Goal: Task Accomplishment & Management: Manage account settings

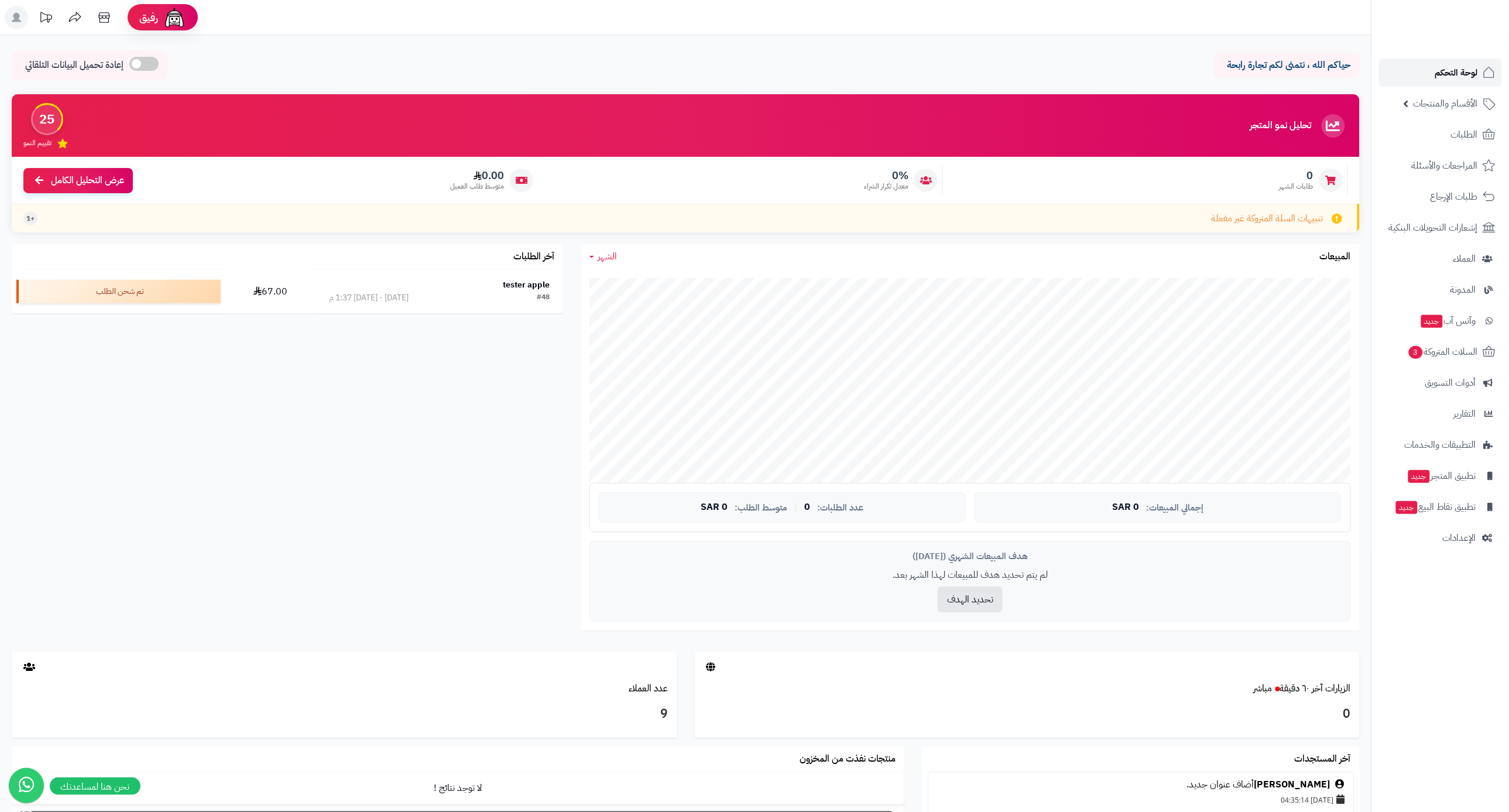
click at [1420, 64] on link "لوحة التحكم" at bounding box center [1440, 72] width 123 height 28
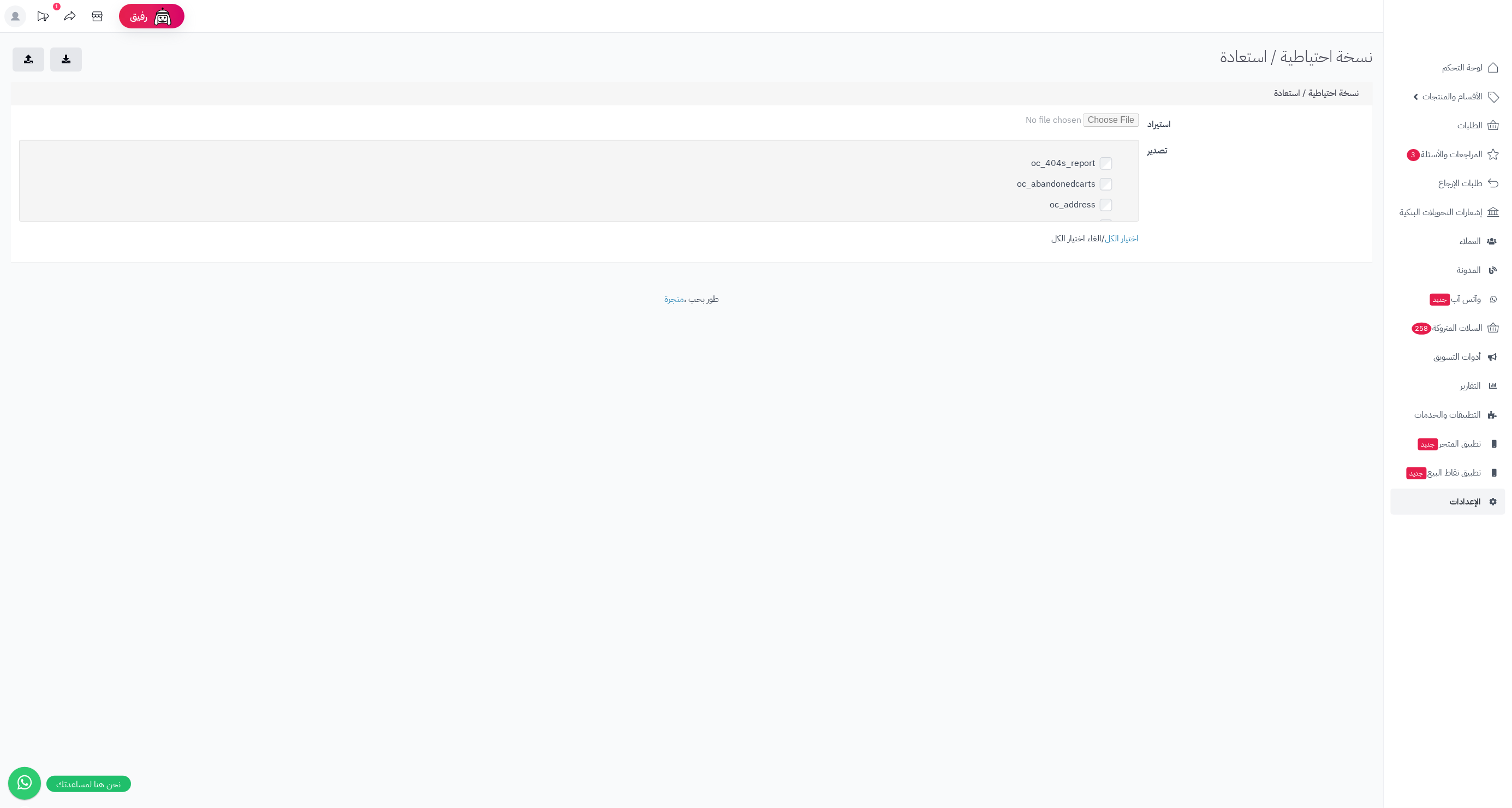
click at [1072, 239] on link "الغاء اختيار الكل" at bounding box center [1077, 238] width 50 height 13
click at [1064, 238] on link "الغاء اختيار الكل" at bounding box center [1077, 238] width 50 height 13
click at [1069, 582] on label "oc_subscription_data" at bounding box center [1069, 590] width 117 height 16
click at [70, 59] on icon "submit" at bounding box center [66, 58] width 9 height 9
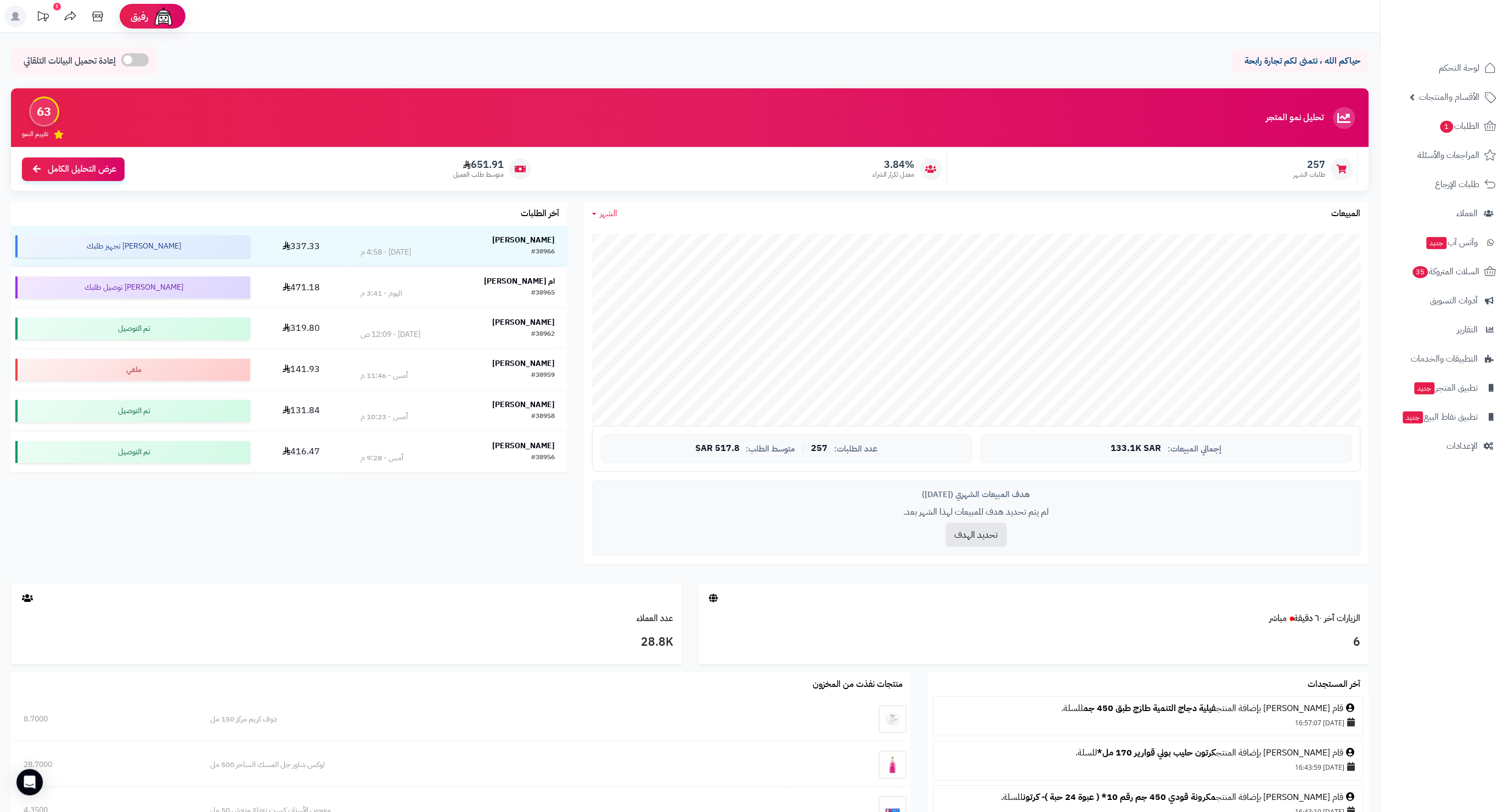
click at [756, 45] on div "حياكم الله ، نتمنى لكم تجارة رابحة إعادة تحميل البيانات التلقائي الرئيسية لوحة …" at bounding box center [690, 492] width 1380 height 917
